Goal: Information Seeking & Learning: Learn about a topic

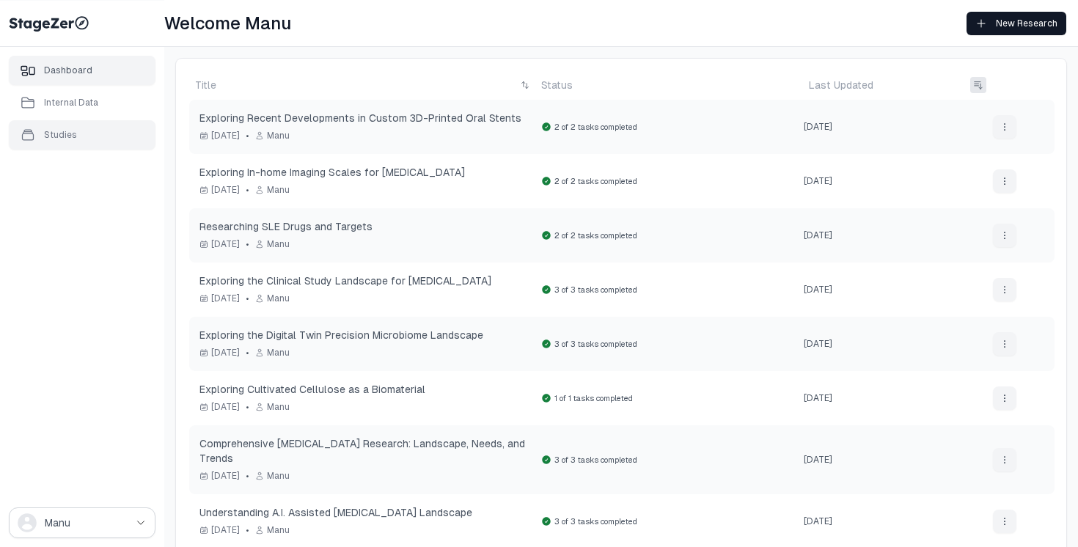
click at [55, 135] on div "Studies" at bounding box center [60, 135] width 33 height 12
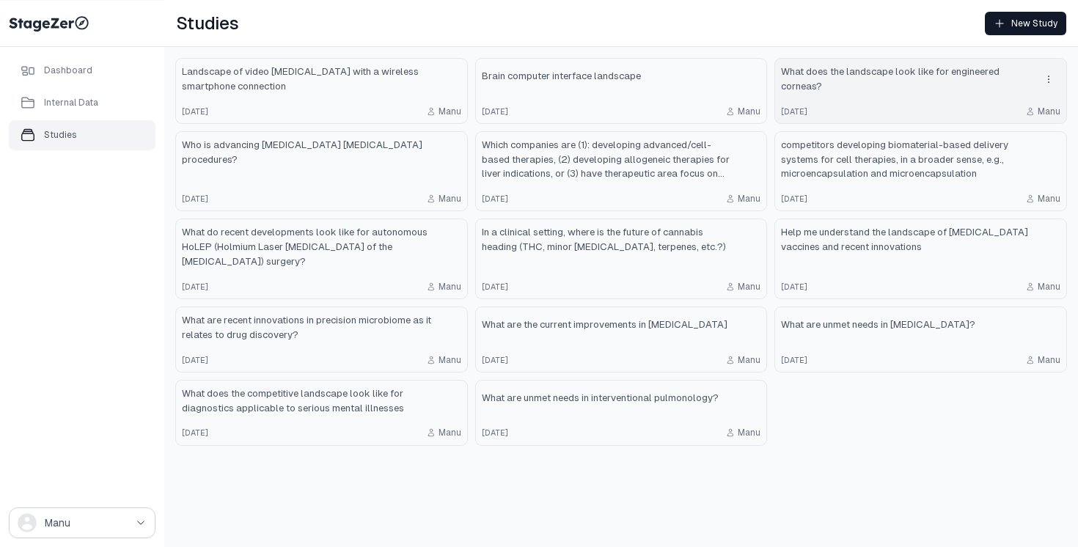
click at [892, 81] on span "What does the landscape look like for engineered corneas?" at bounding box center [906, 79] width 250 height 29
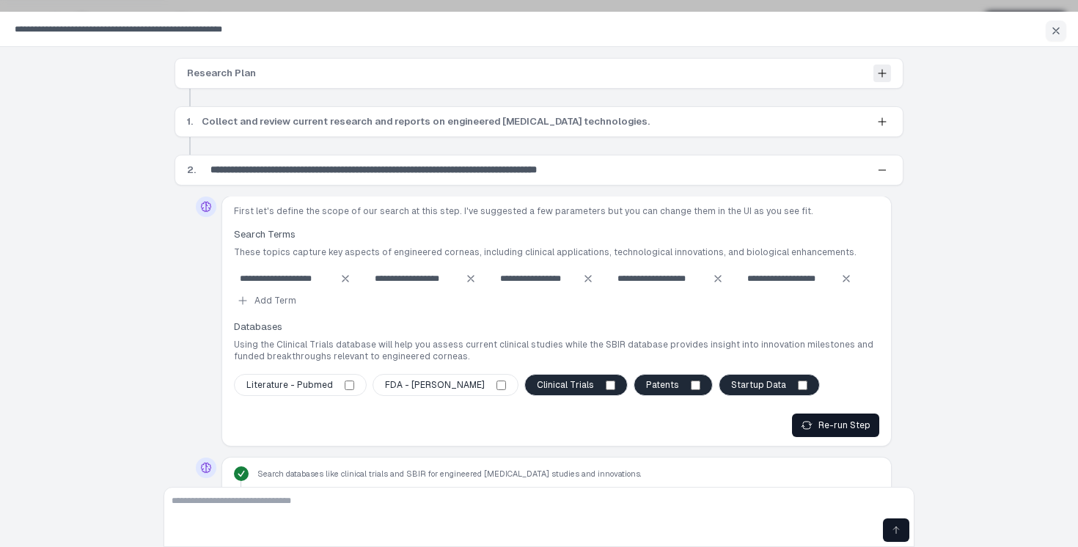
click at [880, 73] on icon at bounding box center [882, 73] width 7 height 7
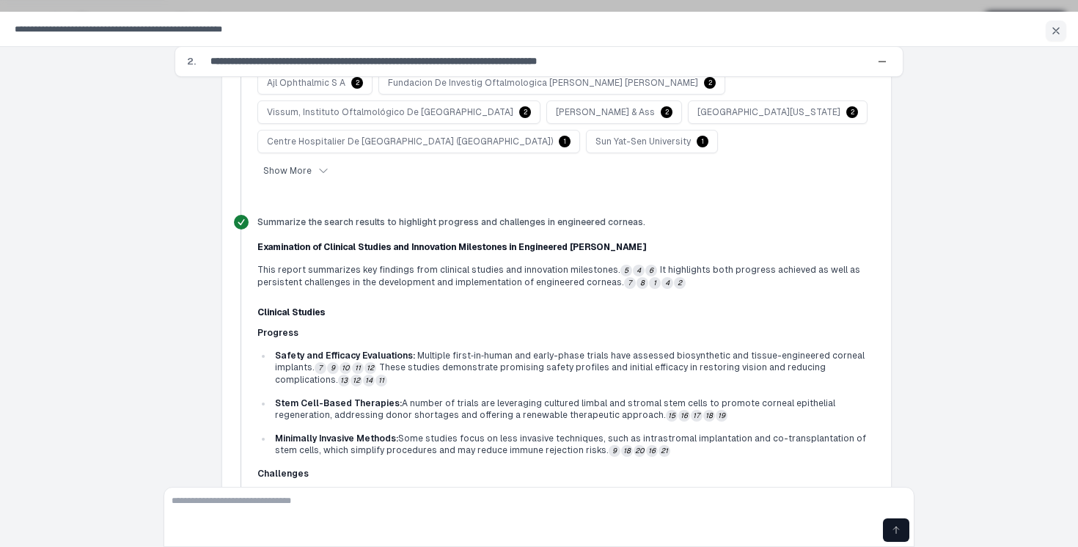
scroll to position [784, 0]
click at [620, 265] on button "5" at bounding box center [626, 271] width 12 height 12
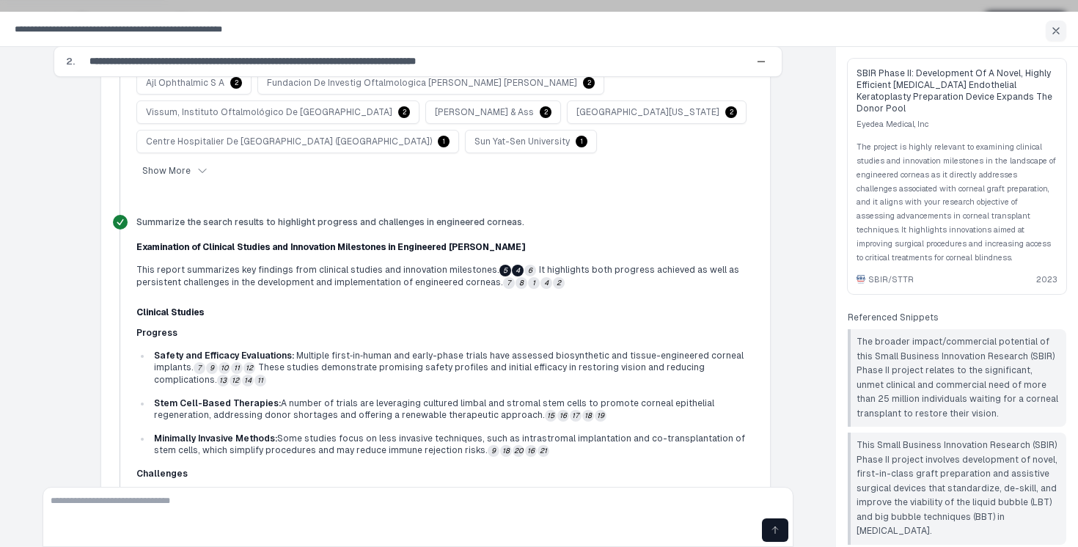
click at [512, 265] on button "4" at bounding box center [518, 271] width 12 height 12
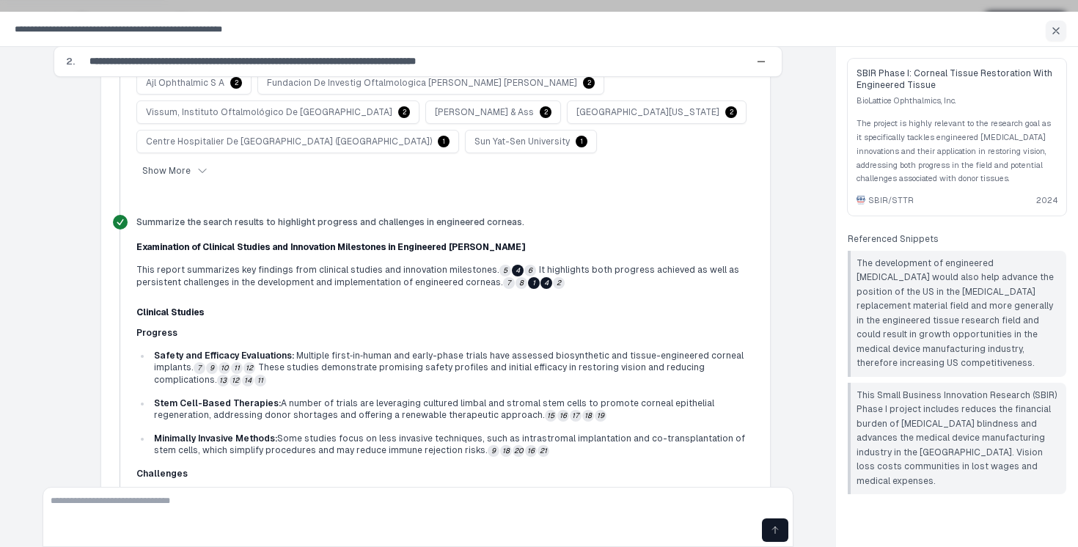
click at [528, 277] on button "1" at bounding box center [534, 283] width 12 height 12
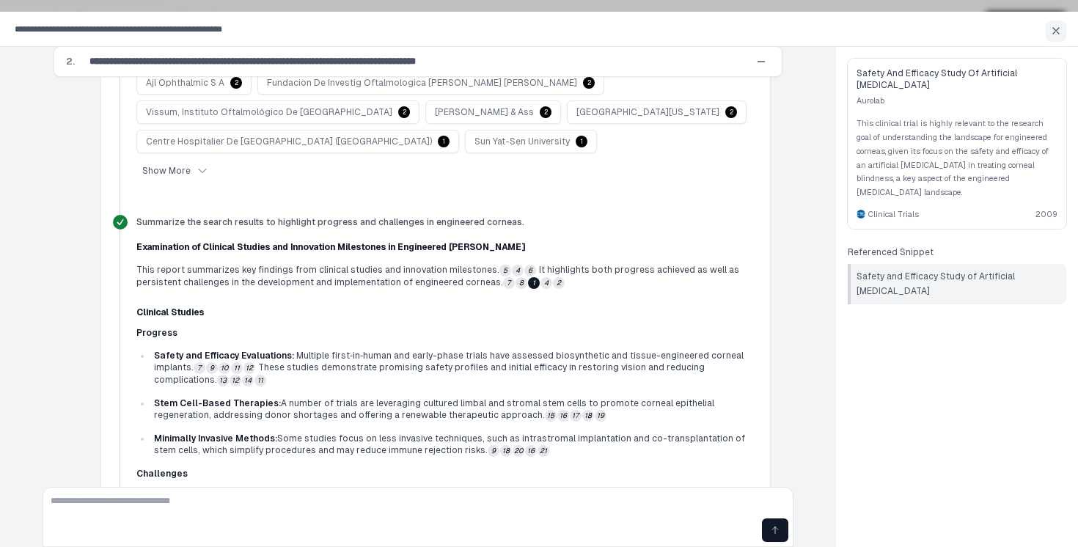
scroll to position [868, 0]
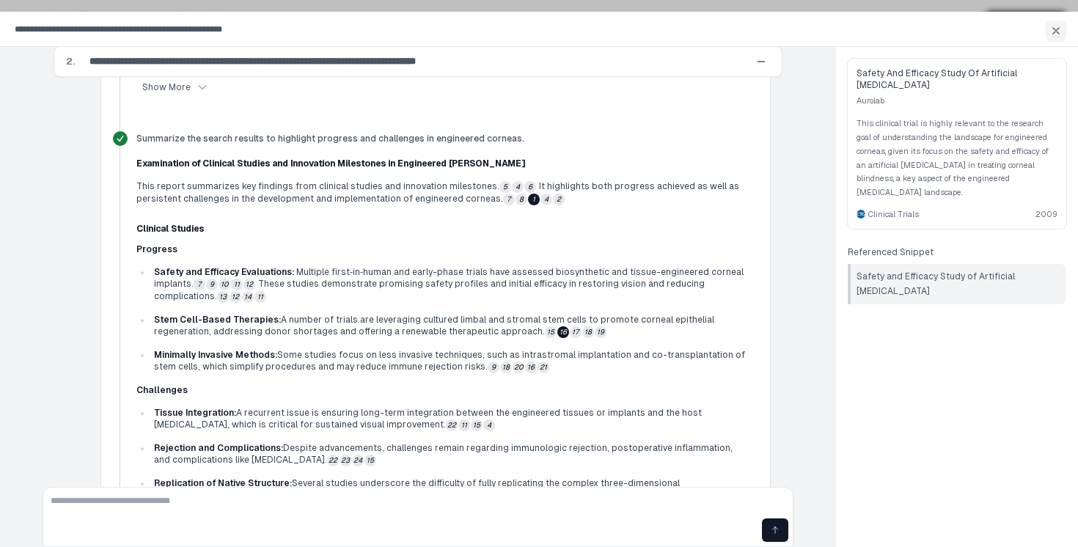
click at [241, 298] on button "16" at bounding box center [236, 297] width 12 height 12
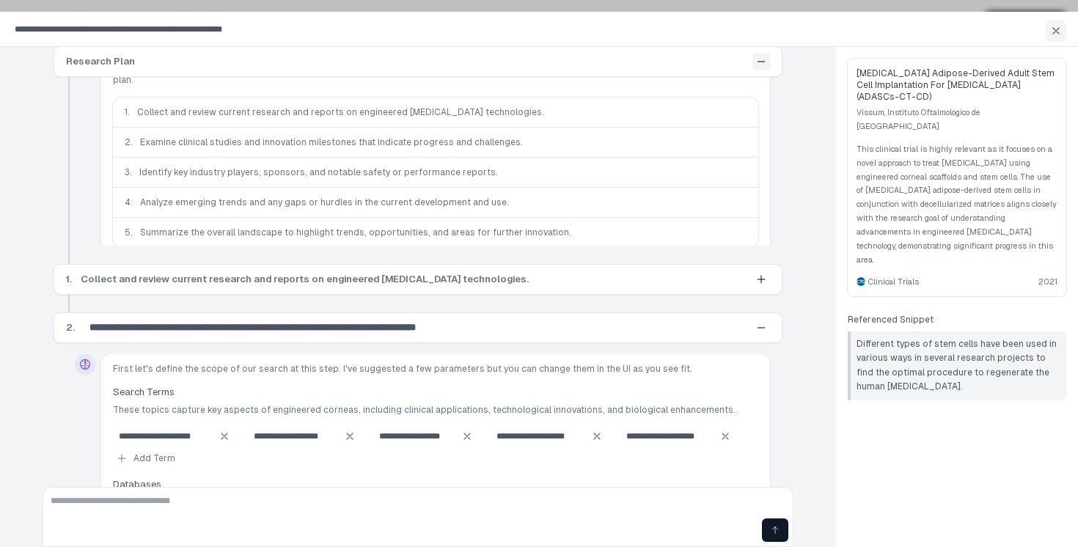
scroll to position [0, 0]
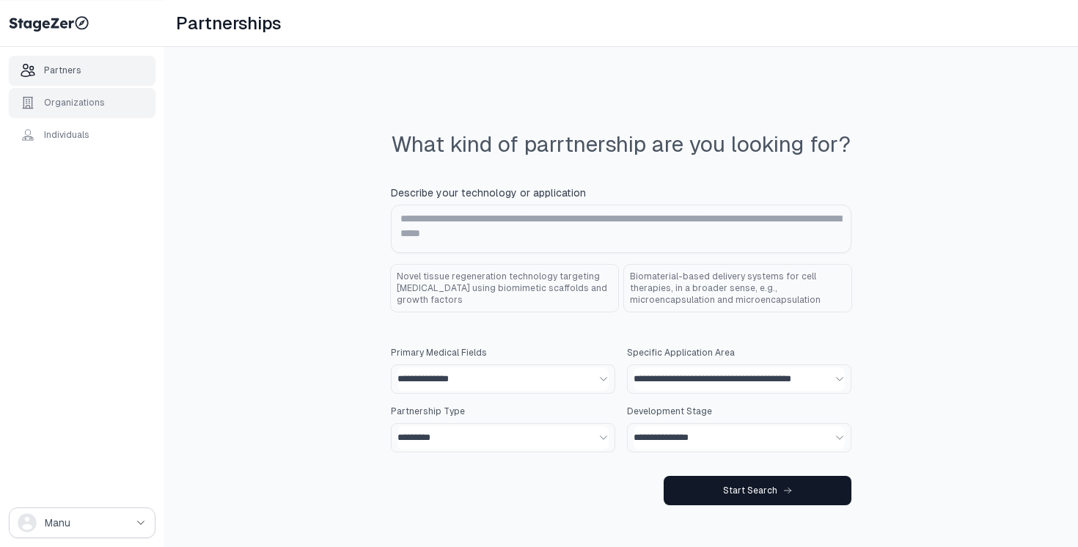
click at [81, 98] on div "Organizations" at bounding box center [74, 103] width 61 height 12
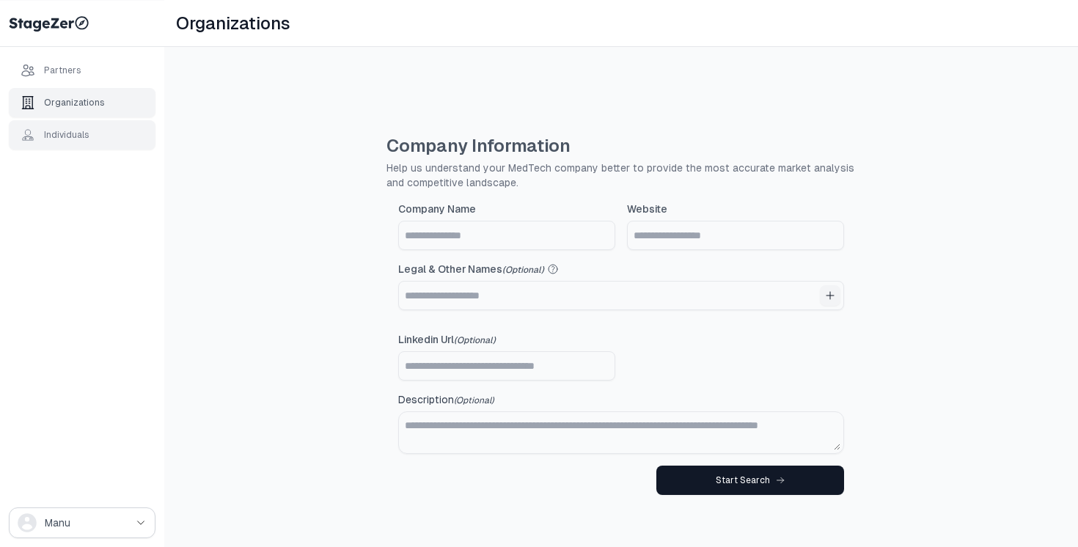
click at [74, 136] on div "Individuals" at bounding box center [66, 135] width 45 height 12
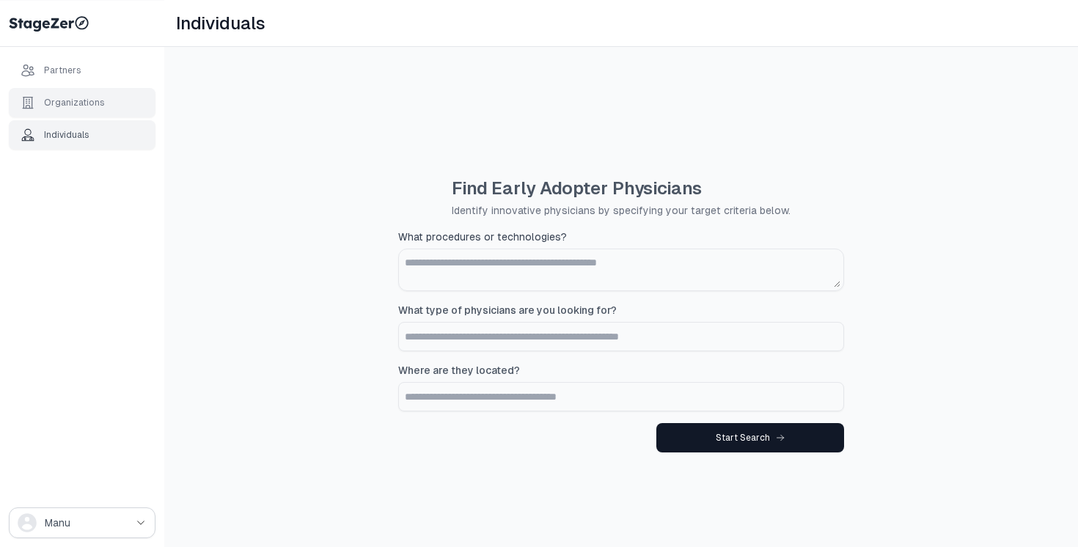
click at [85, 103] on div "Organizations" at bounding box center [74, 103] width 61 height 12
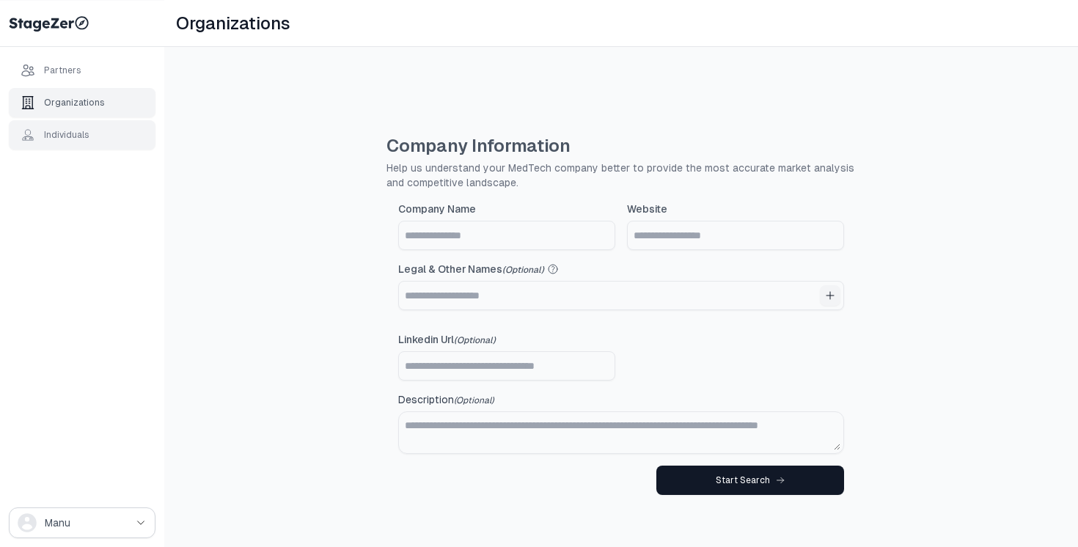
click at [74, 129] on div "Individuals" at bounding box center [66, 135] width 45 height 12
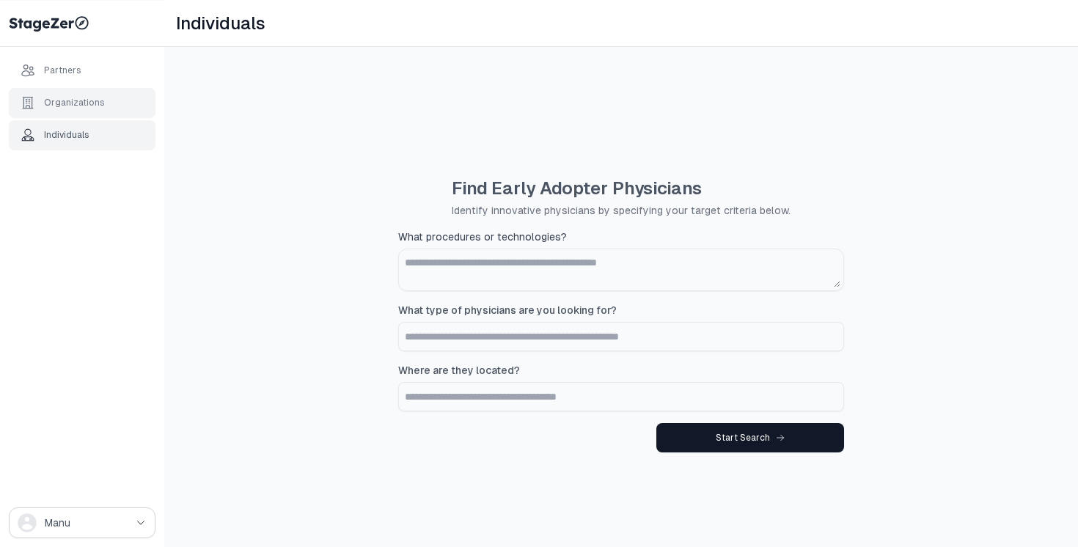
click at [81, 95] on div "Organizations" at bounding box center [63, 102] width 84 height 15
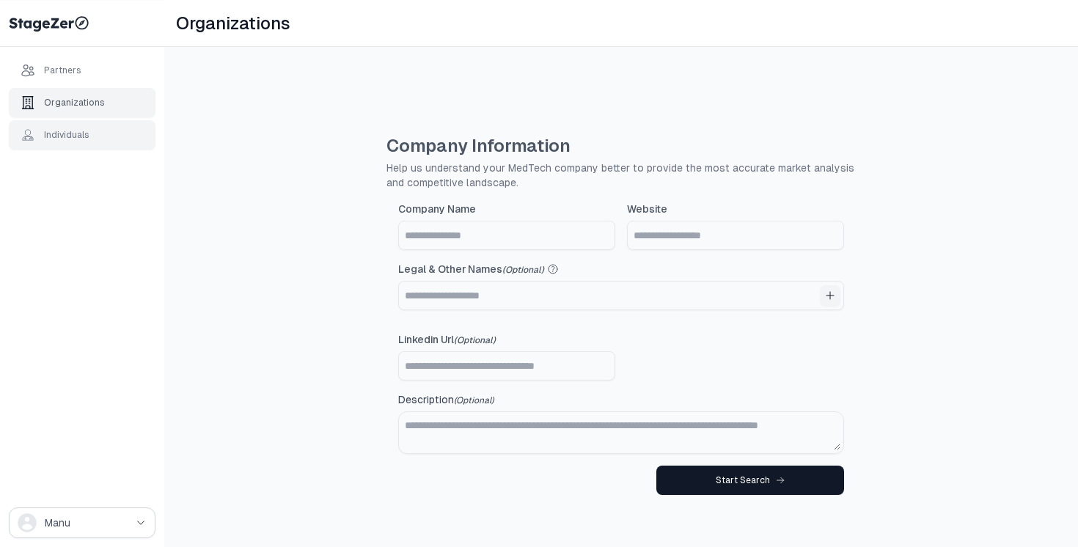
click at [70, 128] on div "Individuals" at bounding box center [55, 135] width 69 height 15
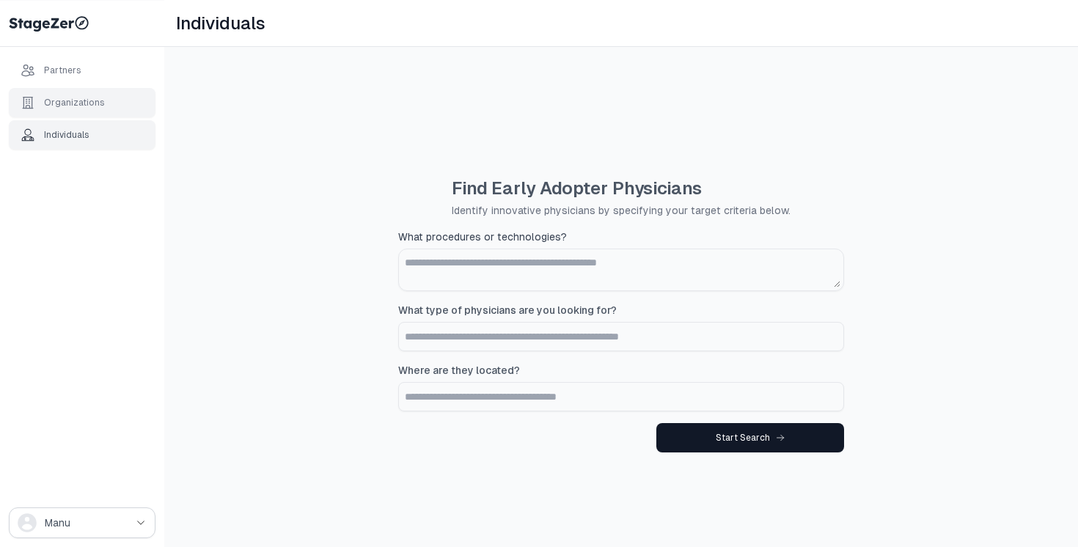
click at [81, 92] on div "Organizations" at bounding box center [82, 102] width 147 height 29
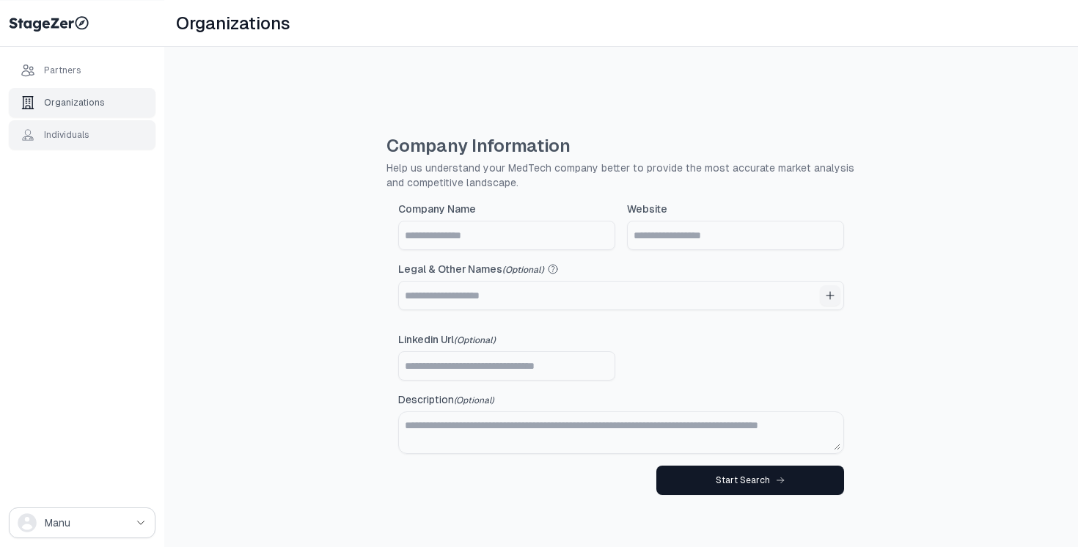
click at [88, 126] on div "Individuals" at bounding box center [82, 134] width 147 height 29
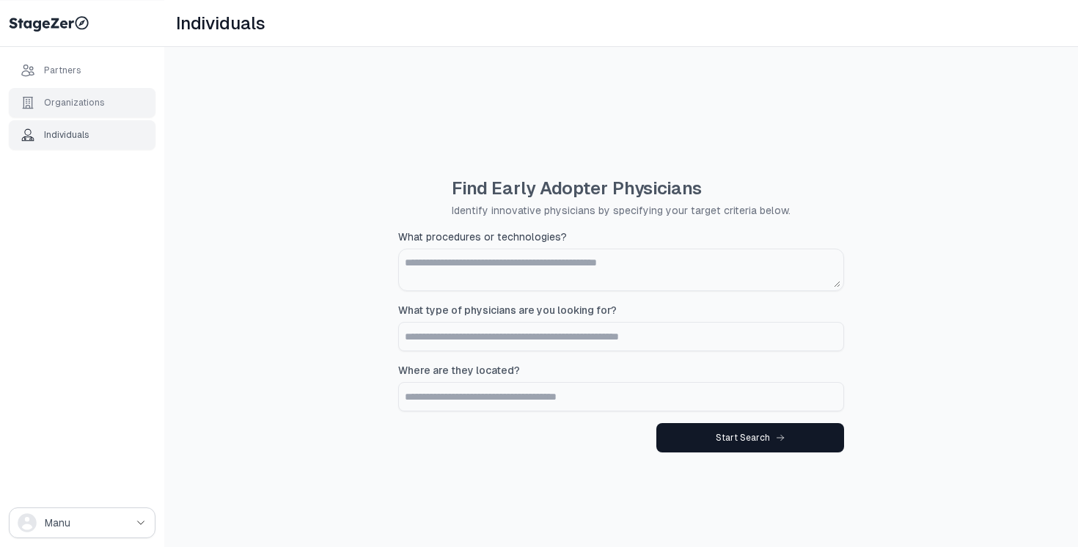
click at [62, 97] on div "Organizations" at bounding box center [74, 103] width 61 height 12
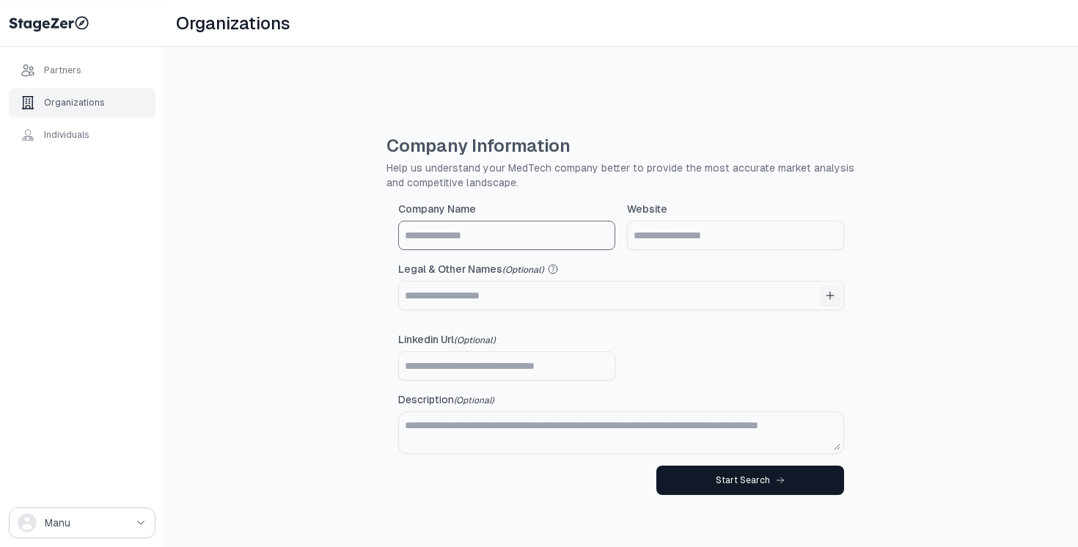
click at [506, 240] on input "Company Name" at bounding box center [507, 235] width 216 height 28
type input "**********"
click at [683, 247] on input "Website" at bounding box center [736, 235] width 216 height 28
type input "**********"
click at [757, 485] on div "Start Search" at bounding box center [750, 480] width 69 height 12
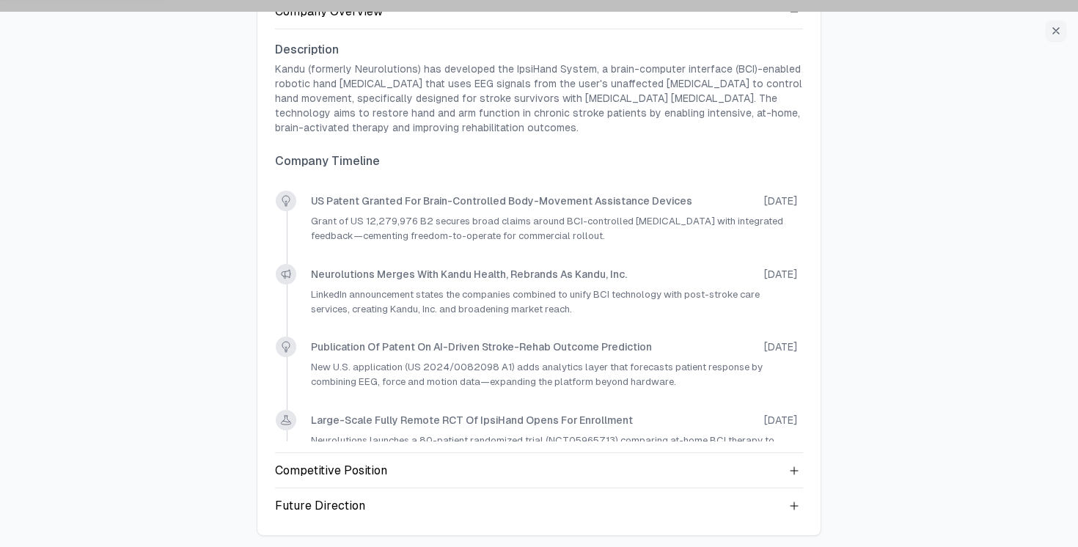
scroll to position [342, 0]
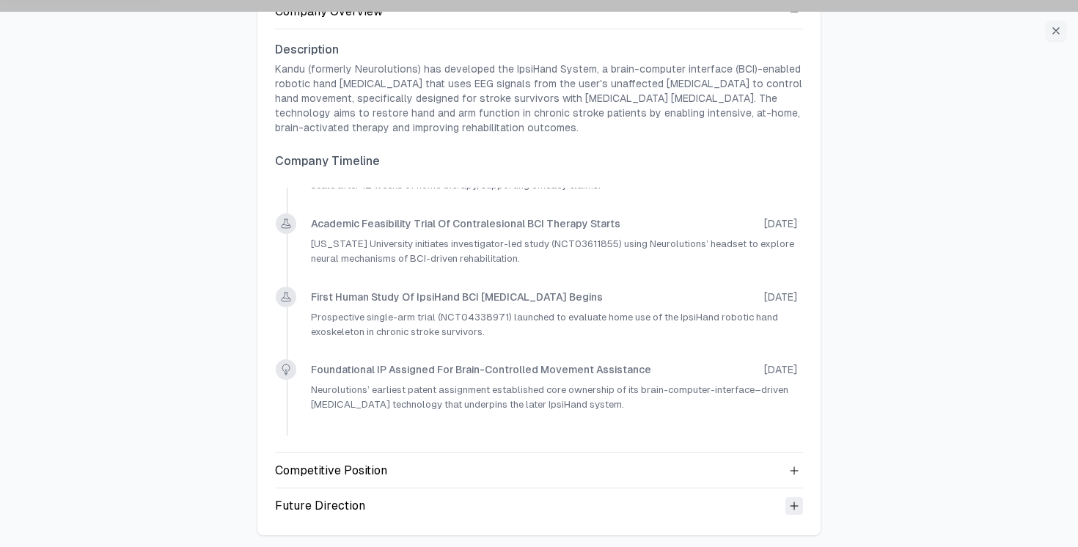
click at [791, 509] on icon at bounding box center [794, 506] width 12 height 12
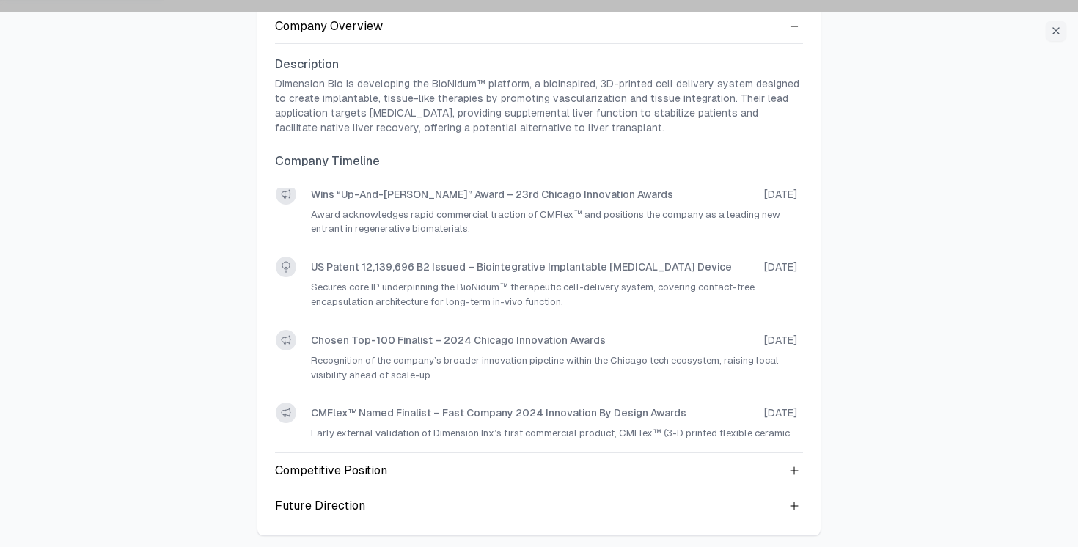
scroll to position [342, 0]
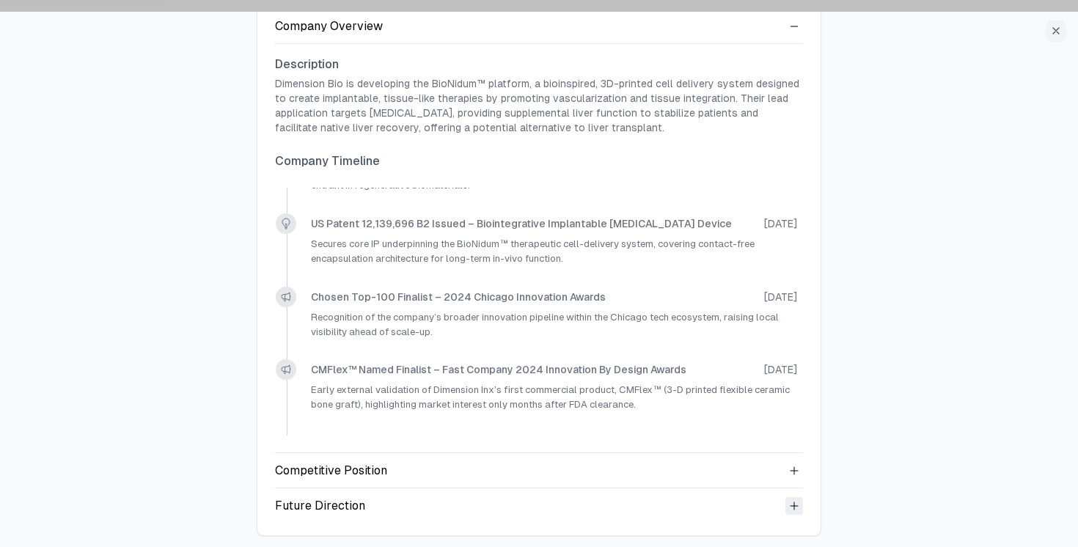
click at [796, 500] on icon at bounding box center [794, 506] width 12 height 12
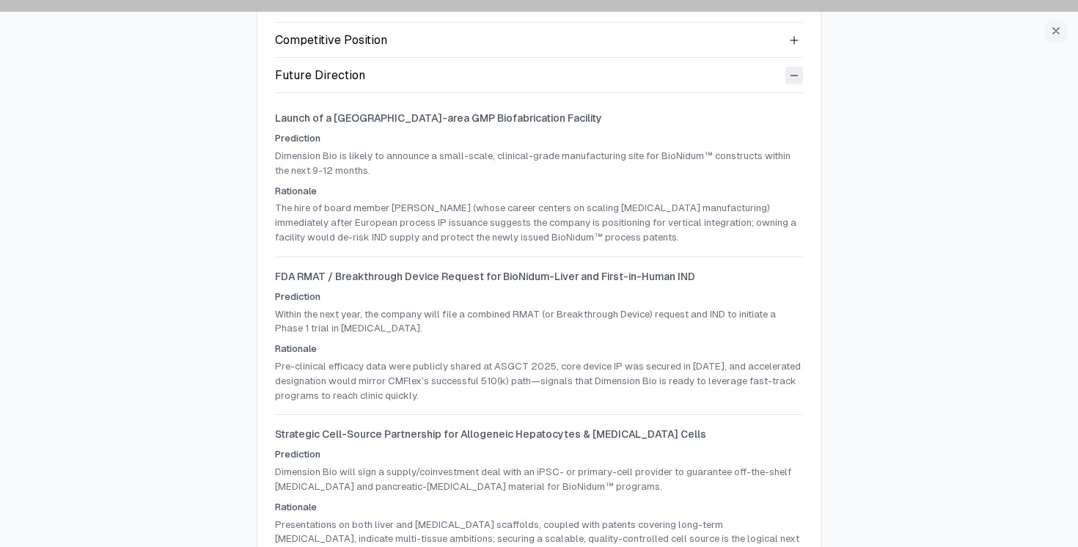
scroll to position [594, 0]
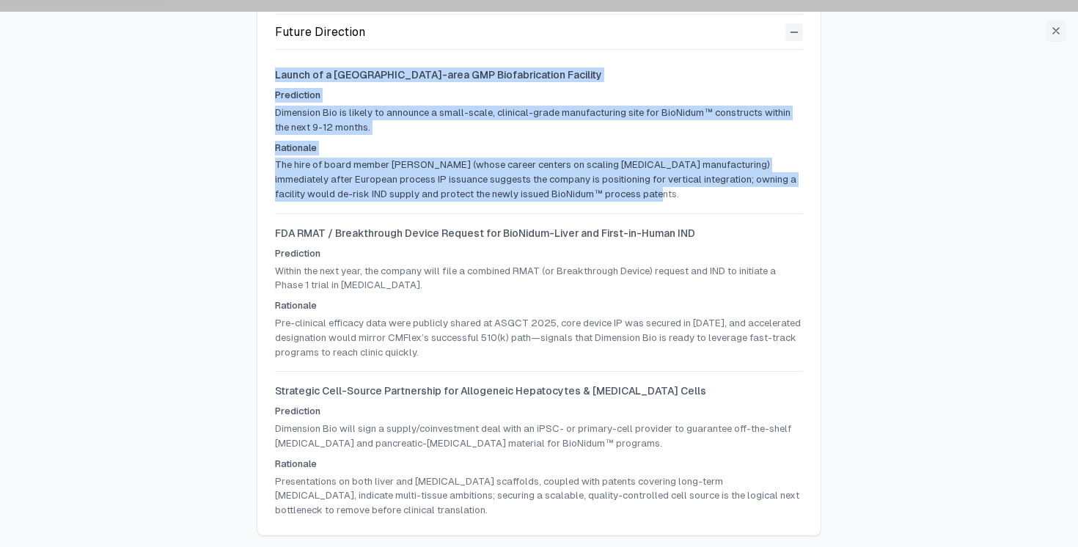
drag, startPoint x: 275, startPoint y: 73, endPoint x: 690, endPoint y: 202, distance: 434.7
click at [690, 202] on div "Launch of a Chicago-area GMP Biofabrication Facility Prediction Dimension Bio i…" at bounding box center [539, 287] width 528 height 474
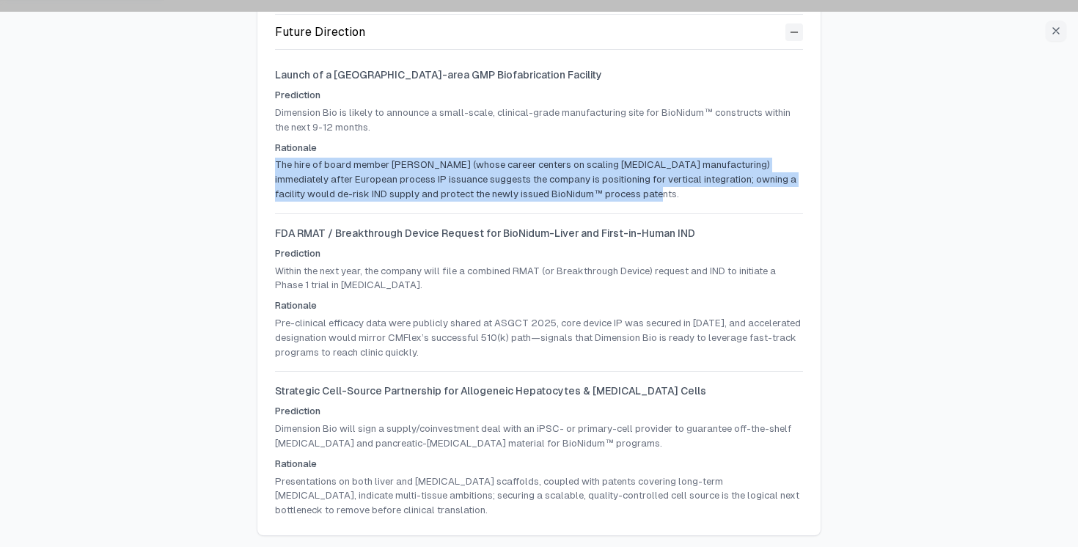
drag, startPoint x: 678, startPoint y: 195, endPoint x: 263, endPoint y: 167, distance: 415.3
click at [263, 167] on div "Dimension Bio 29 employees 2 Patent Families Company Overview Description Dimen…" at bounding box center [538, 5] width 563 height 1059
click at [283, 167] on p "The hire of board member Heidi Hagen (whose career centers on scaling cell-ther…" at bounding box center [539, 179] width 528 height 43
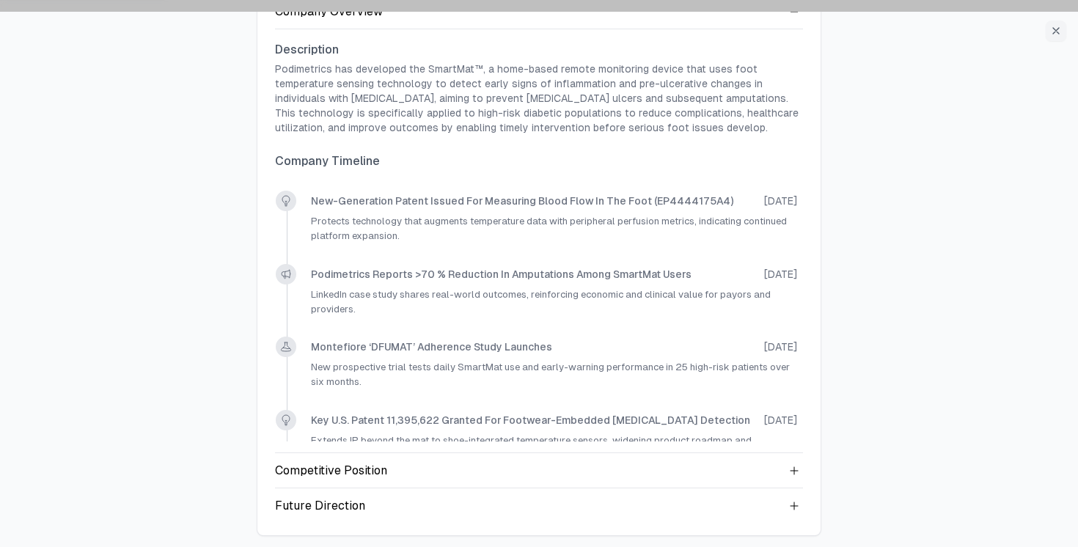
click at [778, 511] on div "Future Direction" at bounding box center [539, 505] width 528 height 35
click at [788, 506] on icon at bounding box center [794, 506] width 12 height 12
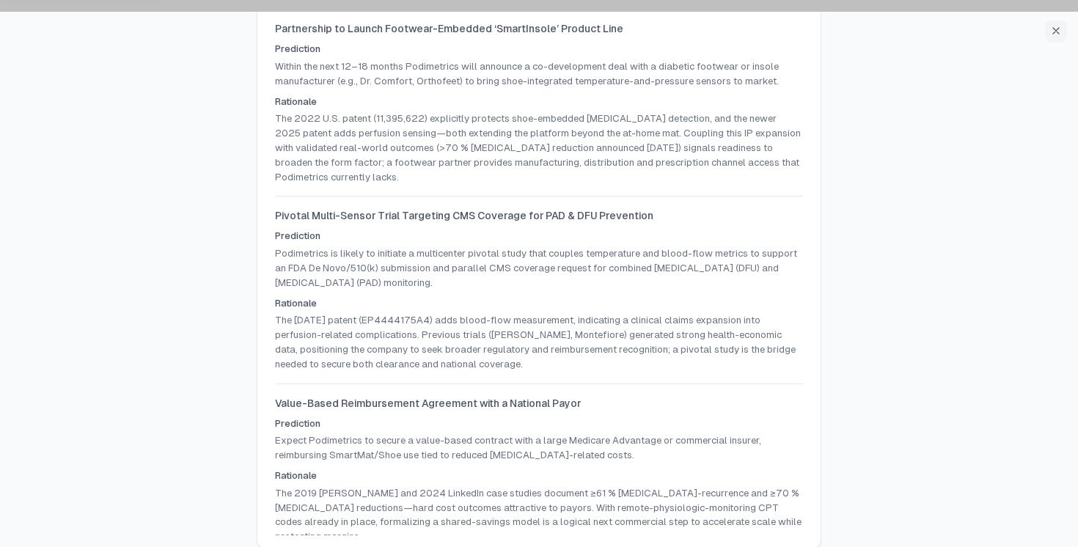
scroll to position [653, 0]
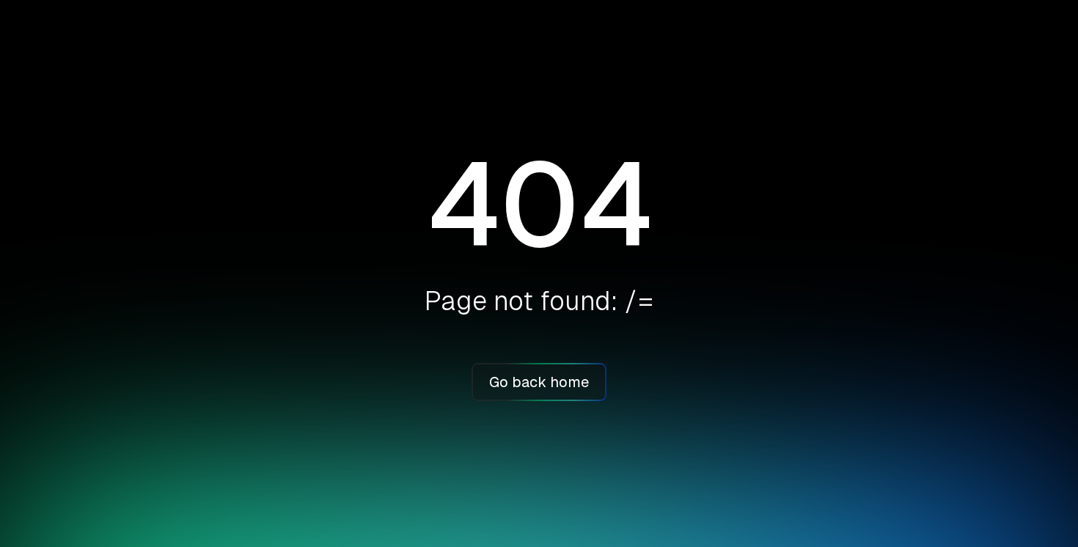
click at [571, 5] on div "404 Page not found: /= Go back home" at bounding box center [539, 273] width 1078 height 547
click at [609, 1] on div "404 Page not found: /= Go back home" at bounding box center [539, 273] width 1078 height 547
